Goal: Task Accomplishment & Management: Complete application form

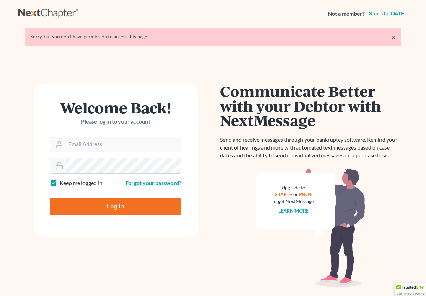
type input "[EMAIL_ADDRESS][DOMAIN_NAME]"
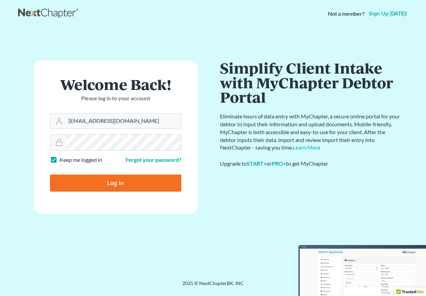
click at [167, 196] on form "Welcome Back! Please log in to your account Email Address mekelley@lasp.org Pas…" at bounding box center [116, 137] width 164 height 153
click at [167, 187] on input "Log In" at bounding box center [116, 183] width 132 height 17
type input "Thinking..."
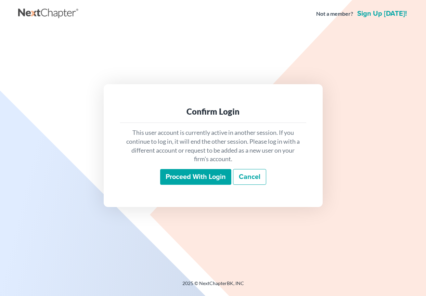
click at [176, 180] on input "Proceed with login" at bounding box center [195, 177] width 71 height 16
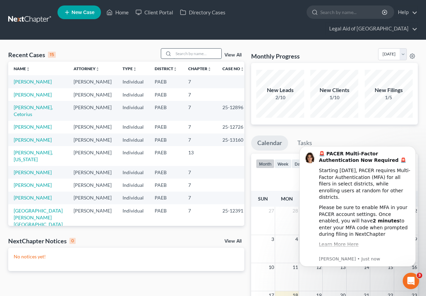
click at [192, 49] on input "search" at bounding box center [198, 54] width 48 height 10
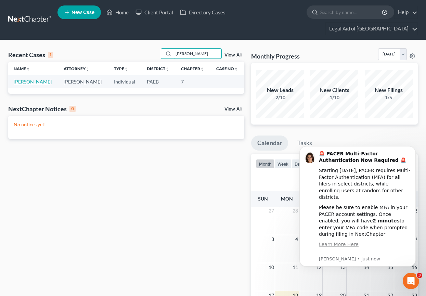
type input "[PERSON_NAME]"
click at [36, 79] on link "[PERSON_NAME]" at bounding box center [33, 82] width 38 height 6
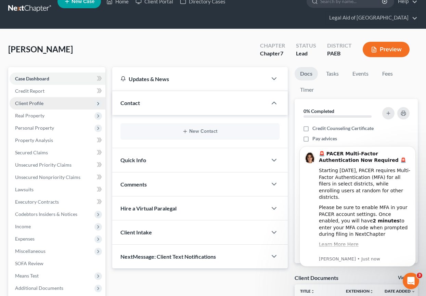
scroll to position [12, 0]
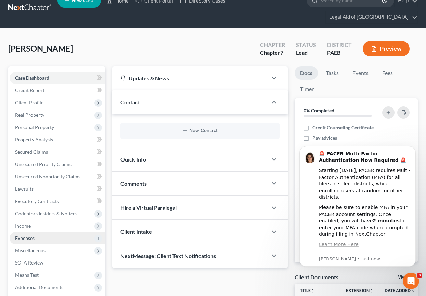
click at [33, 235] on span "Expenses" at bounding box center [25, 238] width 20 height 6
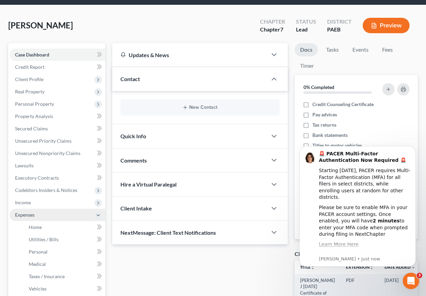
scroll to position [42, 0]
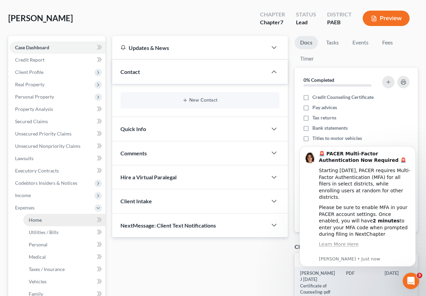
click at [45, 214] on link "Home" at bounding box center [64, 220] width 82 height 12
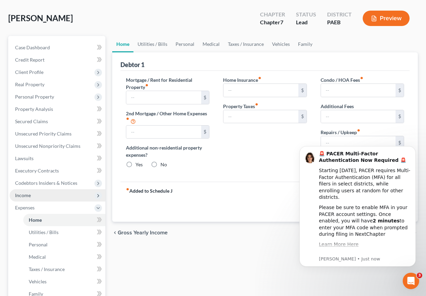
type input "798.00"
radio input "true"
type input "13.00"
type input "0.00"
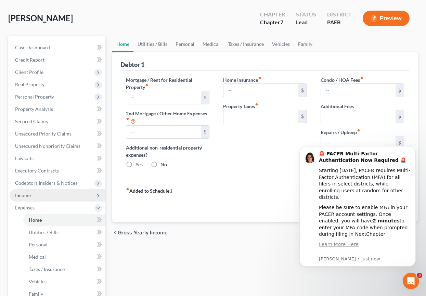
type input "0.00"
type input "15.00"
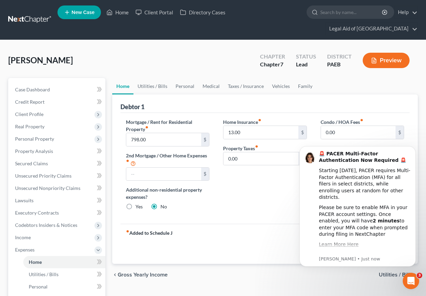
scroll to position [17, 0]
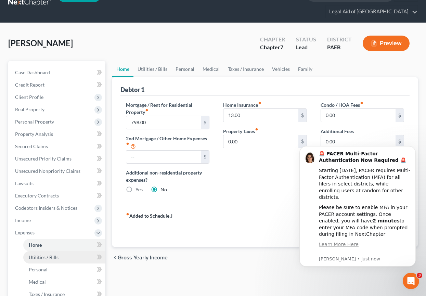
click at [54, 255] on span "Utilities / Bills" at bounding box center [44, 258] width 30 height 6
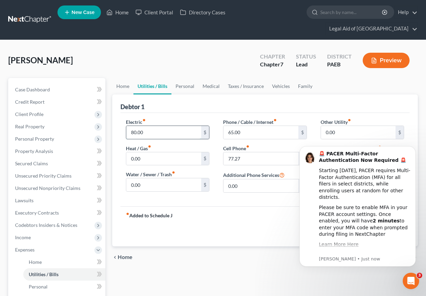
click at [135, 126] on input "80.00" at bounding box center [163, 132] width 75 height 13
drag, startPoint x: 134, startPoint y: 121, endPoint x: 125, endPoint y: 121, distance: 9.2
click at [125, 121] on div "Electric fiber_manual_record 80.00 $ Heat / Gas fiber_manual_record 0.00 $ Wate…" at bounding box center [167, 159] width 97 height 80
type input "50.00"
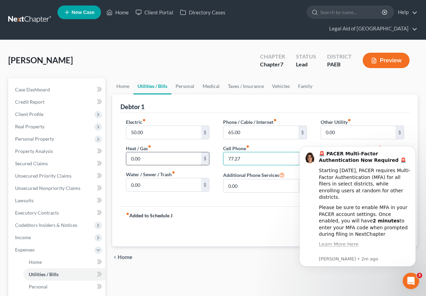
drag, startPoint x: 245, startPoint y: 147, endPoint x: 186, endPoint y: 149, distance: 59.3
type input "80"
click at [176, 214] on div "fiber_manual_record Added to Schedule J Schedule I: $2,685.18 Schedule J: $1,79…" at bounding box center [265, 227] width 289 height 40
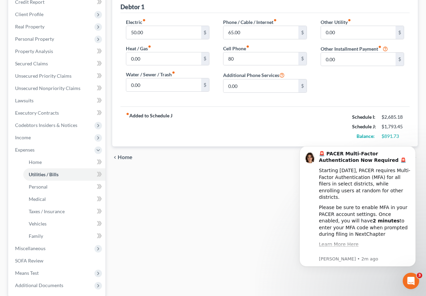
scroll to position [113, 0]
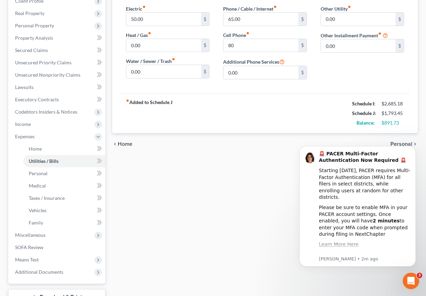
click at [409, 141] on span "Personal" at bounding box center [402, 143] width 22 height 5
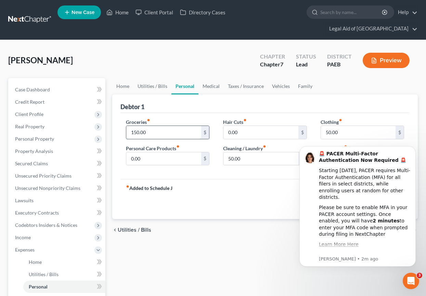
click at [138, 126] on input "150.00" at bounding box center [163, 132] width 75 height 13
drag, startPoint x: 139, startPoint y: 121, endPoint x: 94, endPoint y: 119, distance: 44.6
click at [95, 119] on div "Petition Navigation Case Dashboard Payments Invoices Payments Payments Credit R…" at bounding box center [213, 257] width 417 height 359
type input "455.00"
click at [199, 132] on div "Groceries fiber_manual_record 455.00 $ Personal Care Products fiber_manual_reco…" at bounding box center [167, 145] width 97 height 53
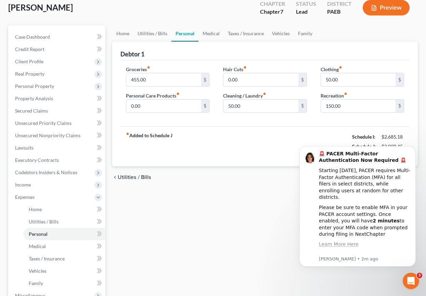
scroll to position [59, 0]
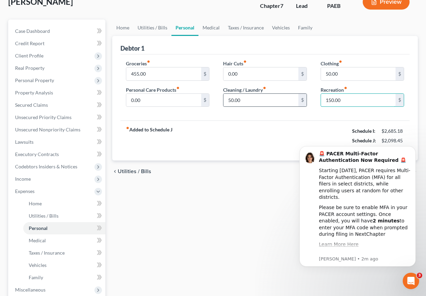
drag, startPoint x: 334, startPoint y: 89, endPoint x: 302, endPoint y: 86, distance: 32.0
click at [302, 86] on div "Groceries fiber_manual_record 455.00 $ Personal Care Products fiber_manual_reco…" at bounding box center [265, 86] width 292 height 53
type input "385.00"
click at [272, 142] on div "fiber_manual_record Added to Schedule J Schedule I: $2,685.18 Schedule J: $2,33…" at bounding box center [265, 141] width 289 height 40
click at [280, 211] on div "Home Utilities / Bills Personal Medical Taxes / Insurance Vehicles Family Debto…" at bounding box center [265, 199] width 313 height 359
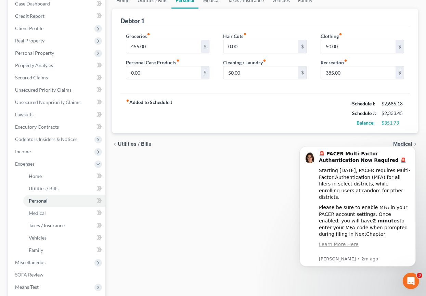
scroll to position [86, 0]
click at [399, 141] on span "Medical" at bounding box center [403, 143] width 19 height 5
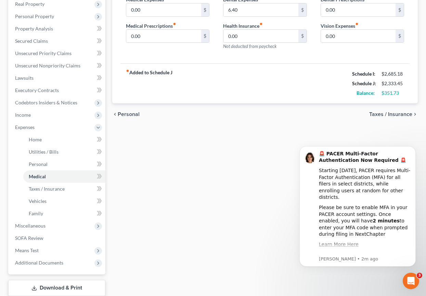
scroll to position [126, 0]
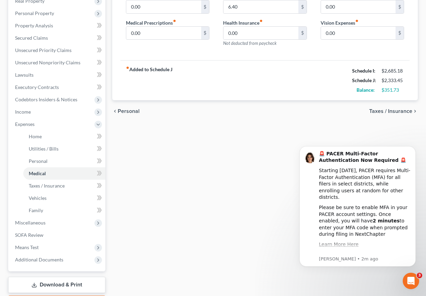
click at [401, 109] on span "Taxes / Insurance" at bounding box center [391, 111] width 43 height 5
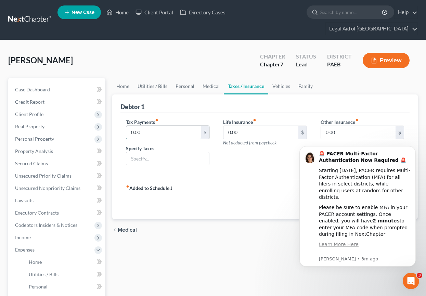
click at [134, 126] on input "0.00" at bounding box center [163, 132] width 75 height 13
type input "0"
type input "1.4"
click at [226, 180] on div "fiber_manual_record Added to Schedule J Schedule I: $2,685.18 Schedule J: $2,33…" at bounding box center [265, 199] width 289 height 40
click at [361, 152] on b "🚨 PACER Multi-Factor Authentication Now Required 🚨" at bounding box center [362, 157] width 87 height 12
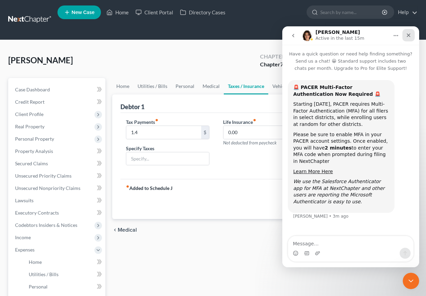
click at [408, 35] on icon "Close" at bounding box center [409, 36] width 4 height 4
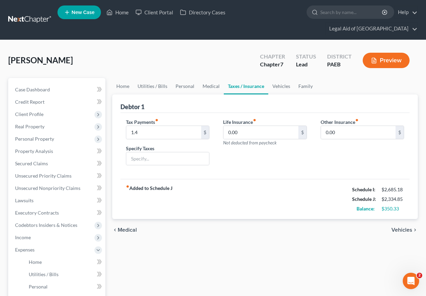
click at [401, 227] on span "Vehicles" at bounding box center [402, 229] width 21 height 5
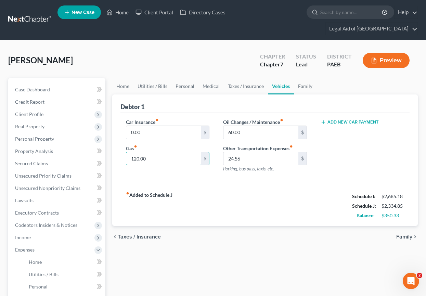
drag, startPoint x: 139, startPoint y: 147, endPoint x: 114, endPoint y: 147, distance: 24.3
click at [114, 147] on div "Debtor 1 Car Insurance fiber_manual_record 0.00 $ Gas fiber_manual_record 120.0…" at bounding box center [265, 161] width 306 height 132
type input "175.00"
click at [216, 186] on div "fiber_manual_record Added to Schedule J Schedule I: $2,685.18 Schedule J: $2,38…" at bounding box center [265, 206] width 289 height 40
drag, startPoint x: 245, startPoint y: 147, endPoint x: 184, endPoint y: 148, distance: 61.0
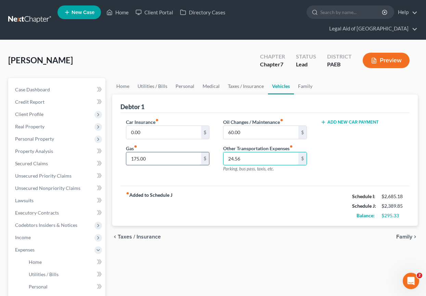
click at [184, 148] on div "Car Insurance fiber_manual_record 0.00 $ Gas fiber_manual_record 175.00 $ Oil C…" at bounding box center [265, 149] width 292 height 60
type input "25"
click at [226, 207] on div "fiber_manual_record Added to Schedule J Schedule I: $2,685.18 Schedule J: $2,39…" at bounding box center [265, 206] width 289 height 40
click at [297, 226] on div "chevron_left Taxes / Insurance Family chevron_right" at bounding box center [265, 237] width 306 height 22
click at [370, 240] on div "Home Utilities / Bills Personal Medical Taxes / Insurance Vehicles Family Debto…" at bounding box center [265, 257] width 313 height 359
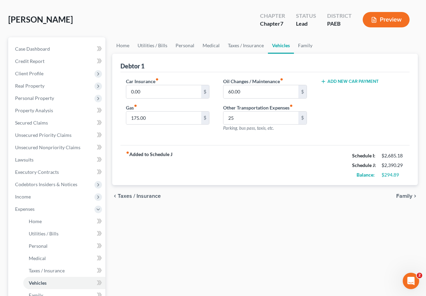
scroll to position [45, 0]
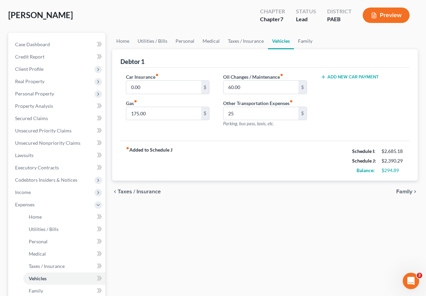
click at [406, 189] on span "Family" at bounding box center [405, 191] width 16 height 5
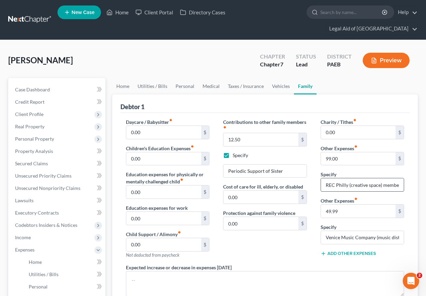
click at [373, 178] on input "REC Philly (creative space) membership" at bounding box center [362, 184] width 83 height 13
click at [374, 205] on input "49.99" at bounding box center [358, 211] width 75 height 13
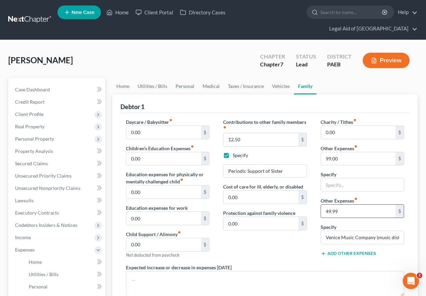
click at [374, 205] on input "49.99" at bounding box center [358, 211] width 75 height 13
type input "0"
click at [371, 231] on input "Venice Music Company (music distribution service)" at bounding box center [362, 237] width 83 height 13
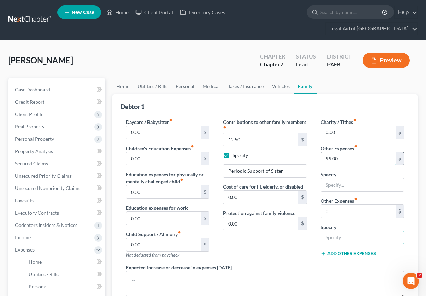
click at [359, 152] on input "99.00" at bounding box center [358, 158] width 75 height 13
click at [282, 242] on div "Contributions to other family members fiber_manual_record 12.50 $ Specify Perio…" at bounding box center [264, 192] width 97 height 146
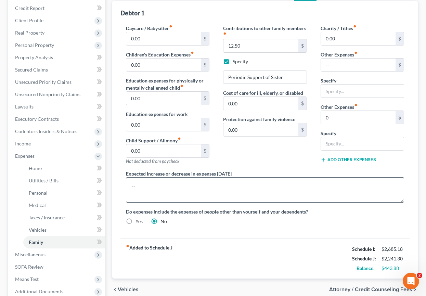
scroll to position [95, 0]
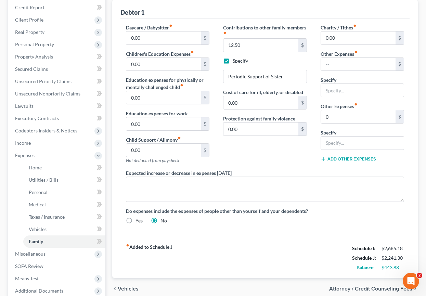
click at [259, 278] on div "chevron_left Vehicles Attorney / Credit Counseling Fees chevron_right" at bounding box center [265, 289] width 306 height 22
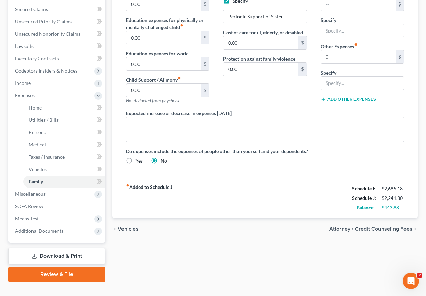
scroll to position [154, 0]
click at [378, 227] on span "Attorney / Credit Counseling Fees" at bounding box center [371, 229] width 83 height 5
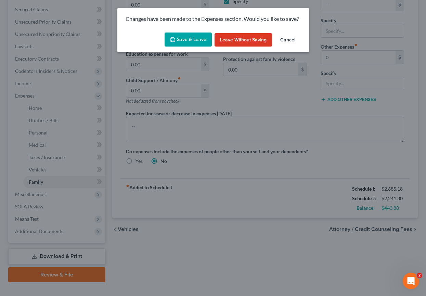
click at [207, 39] on button "Save & Leave" at bounding box center [188, 40] width 47 height 14
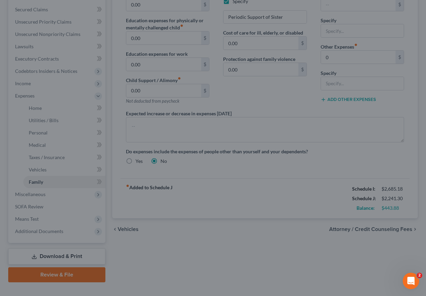
select select "0"
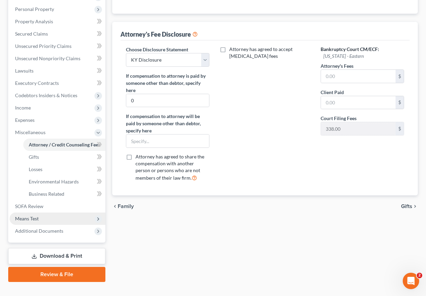
scroll to position [129, 0]
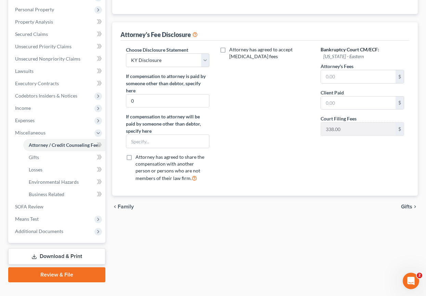
click at [71, 268] on link "Review & File" at bounding box center [56, 275] width 97 height 15
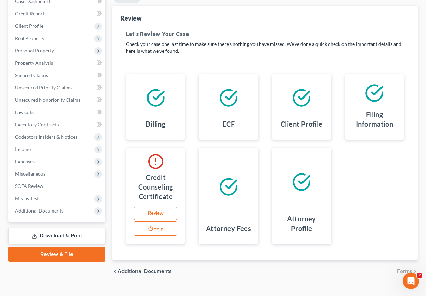
scroll to position [88, 0]
click at [70, 228] on link "Download & Print" at bounding box center [56, 236] width 97 height 16
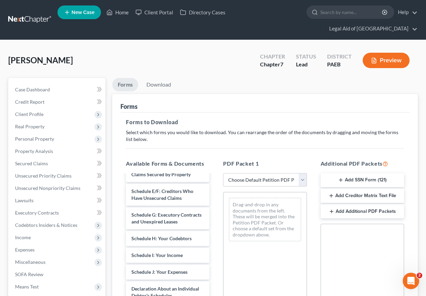
scroll to position [128, 0]
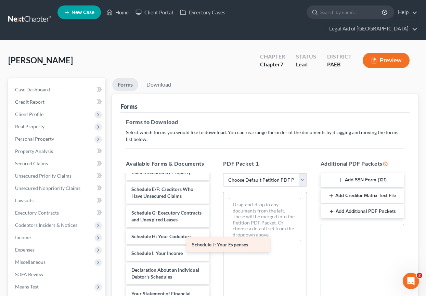
drag, startPoint x: 183, startPoint y: 259, endPoint x: 243, endPoint y: 247, distance: 61.9
click at [215, 247] on div "Schedule J: Your Expenses [PERSON_NAME] J [DATE] Certificate of Counseling-pdf …" at bounding box center [168, 252] width 95 height 410
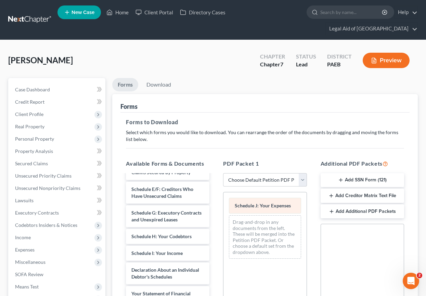
click at [279, 203] on span "Schedule J: Your Expenses" at bounding box center [263, 206] width 56 height 6
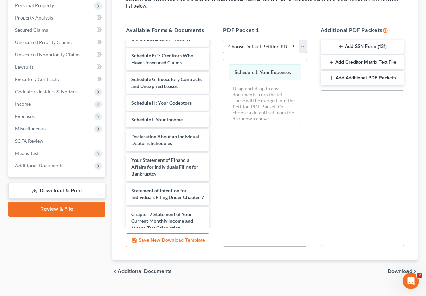
click at [405, 269] on span "Download" at bounding box center [400, 271] width 25 height 5
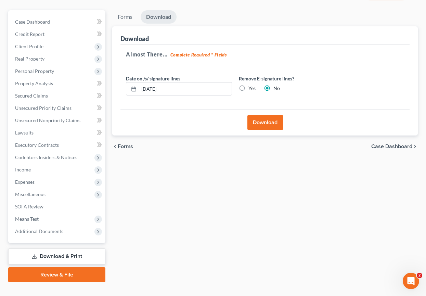
click at [269, 115] on button "Download" at bounding box center [266, 122] width 36 height 15
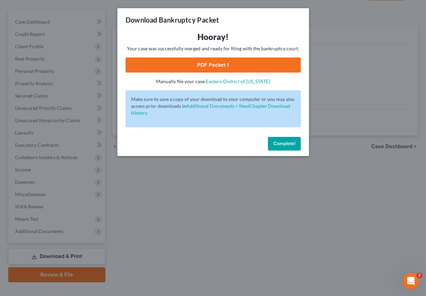
click at [248, 66] on link "PDF Packet 1" at bounding box center [213, 65] width 175 height 15
click at [299, 138] on button "Complete!" at bounding box center [284, 144] width 33 height 14
